Goal: Task Accomplishment & Management: Use online tool/utility

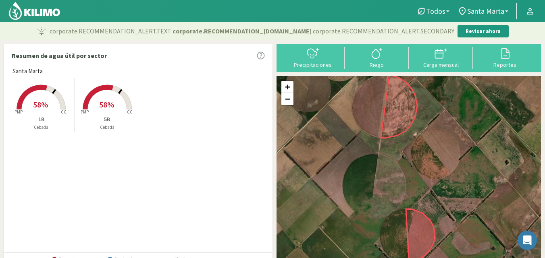
click at [46, 105] on span "58%" at bounding box center [40, 105] width 15 height 10
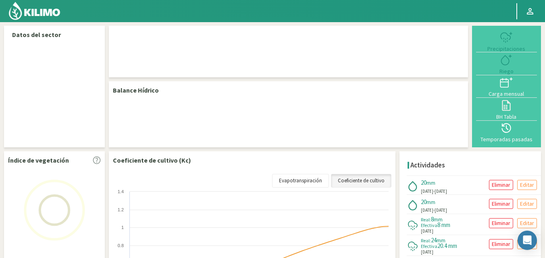
select select "1: Object"
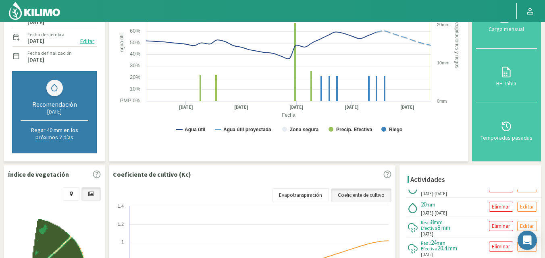
scroll to position [59, 0]
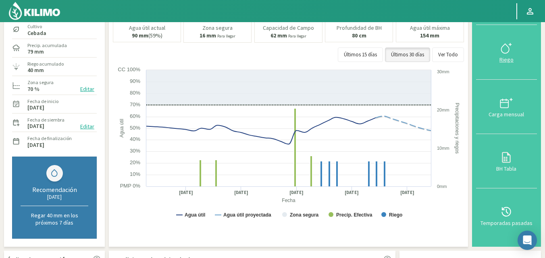
click at [511, 60] on div "Riego" at bounding box center [506, 60] width 56 height 6
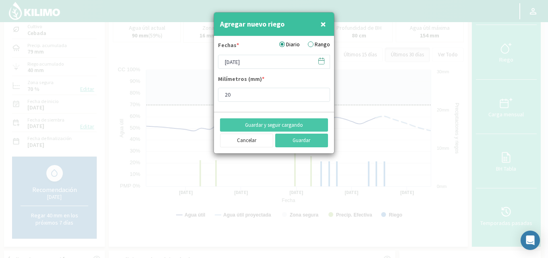
click at [311, 45] on label "Rango" at bounding box center [319, 44] width 22 height 8
click at [0, 0] on input "Rango" at bounding box center [0, 0] width 0 height 0
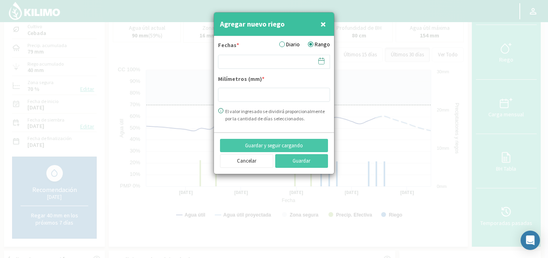
click at [324, 61] on icon at bounding box center [322, 61] width 8 height 8
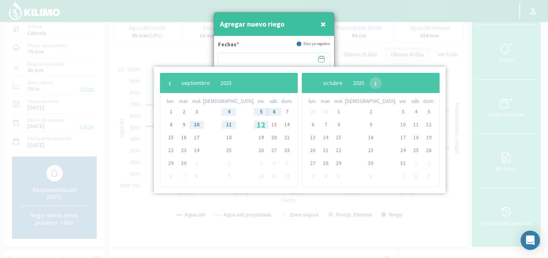
click at [255, 123] on span "12" at bounding box center [261, 124] width 13 height 13
click at [280, 125] on span "14" at bounding box center [286, 124] width 13 height 13
click at [268, 125] on span "13" at bounding box center [274, 124] width 13 height 13
click at [170, 137] on span "15" at bounding box center [170, 137] width 13 height 13
type input "[DATE] - [DATE]"
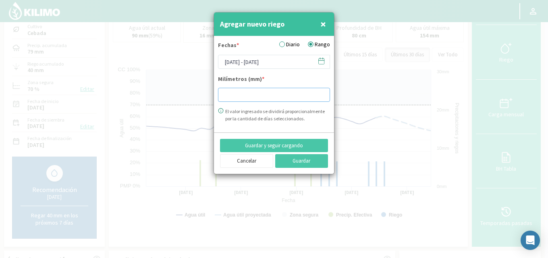
click at [236, 96] on input "number" at bounding box center [274, 95] width 112 height 14
type input "20"
click at [293, 159] on button "Guardar" at bounding box center [301, 161] width 53 height 14
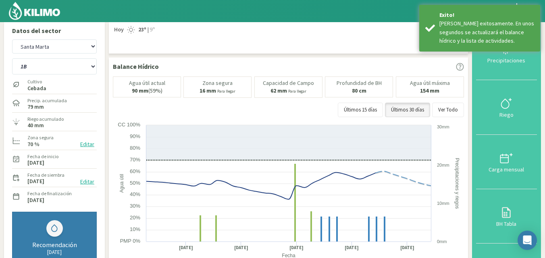
scroll to position [0, 0]
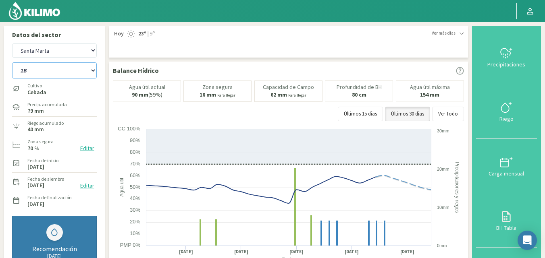
drag, startPoint x: 65, startPoint y: 69, endPoint x: 62, endPoint y: 76, distance: 7.6
click at [65, 69] on select "1B 5B" at bounding box center [54, 70] width 85 height 16
select select "1: Object"
click at [12, 62] on select "1B 5B" at bounding box center [54, 70] width 85 height 16
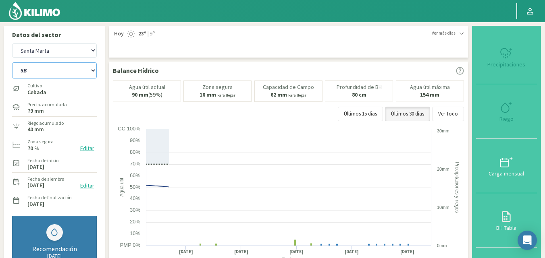
select select "3: Object"
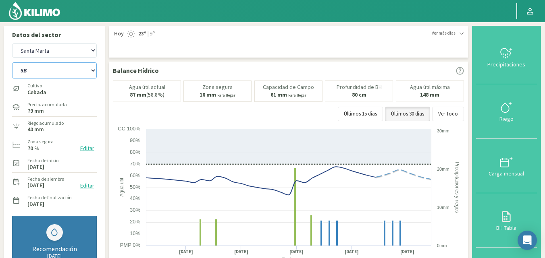
click at [64, 69] on select "1B 5B" at bounding box center [54, 70] width 85 height 16
click at [12, 62] on select "1B 5B" at bounding box center [54, 70] width 85 height 16
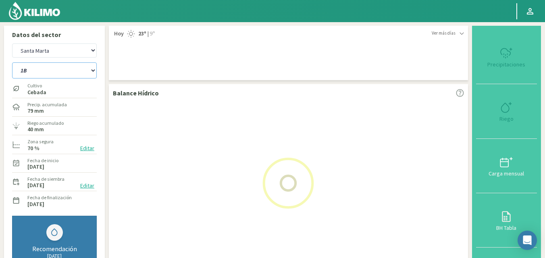
select select "3: Object"
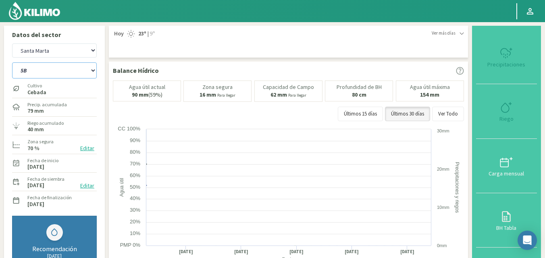
select select "5: Object"
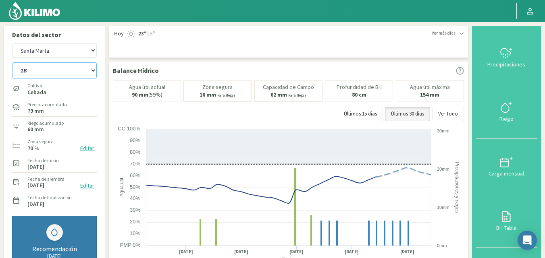
click at [57, 68] on select "1B 5B" at bounding box center [54, 70] width 85 height 16
click at [12, 62] on select "1B 5B" at bounding box center [54, 70] width 85 height 16
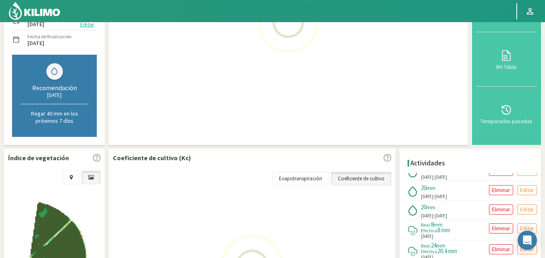
select select "4: Object"
select select "7: Object"
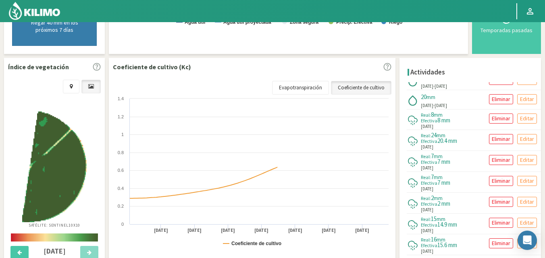
scroll to position [282, 0]
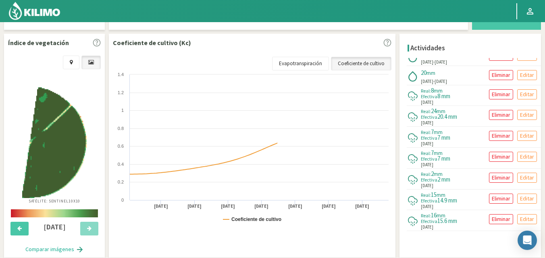
select select "7: Object"
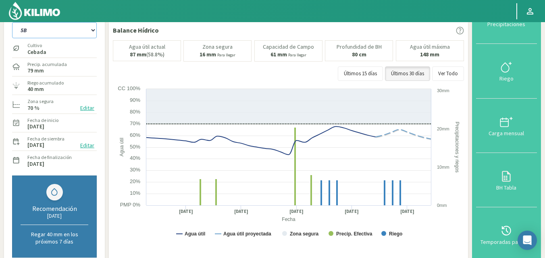
scroll to position [0, 0]
